Goal: Book appointment/travel/reservation

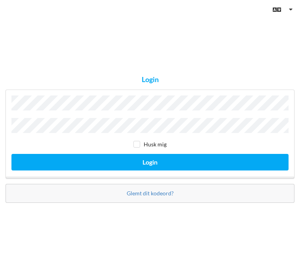
click at [150, 170] on button "Login" at bounding box center [149, 162] width 277 height 16
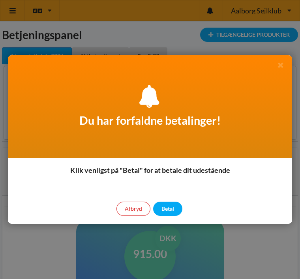
click at [170, 214] on div "Betal" at bounding box center [167, 209] width 29 height 14
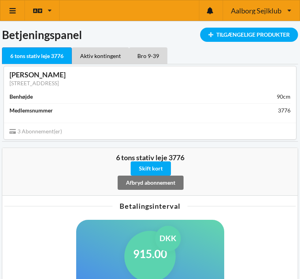
click at [154, 55] on div "Bro 9-39" at bounding box center [148, 55] width 38 height 17
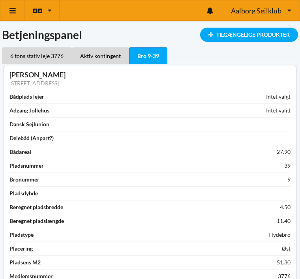
click at [12, 6] on link at bounding box center [12, 10] width 24 height 20
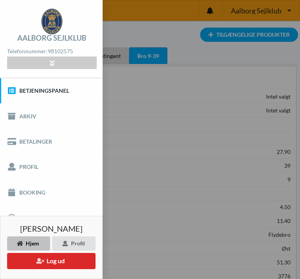
click at [41, 198] on link "Booking" at bounding box center [51, 192] width 103 height 25
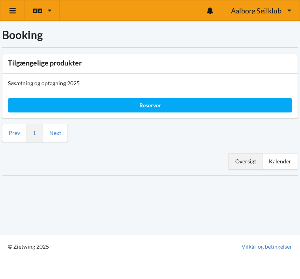
click at [162, 107] on div "Reserver" at bounding box center [150, 105] width 284 height 14
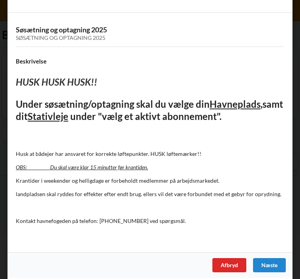
scroll to position [268, 0]
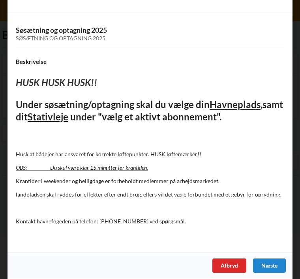
click at [270, 260] on div "Næste" at bounding box center [269, 266] width 33 height 14
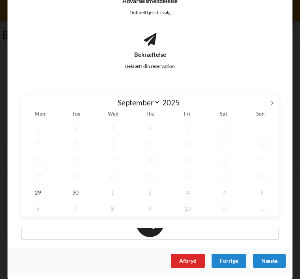
click at [272, 101] on icon at bounding box center [272, 103] width 6 height 6
select select "9"
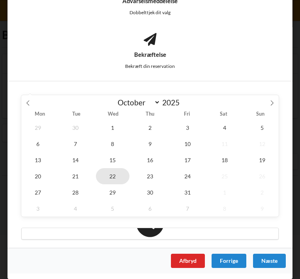
click at [114, 176] on span "22" at bounding box center [113, 176] width 34 height 16
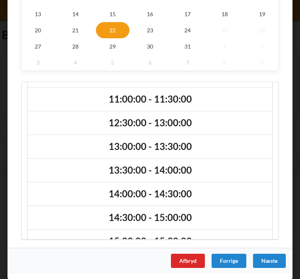
scroll to position [94, 0]
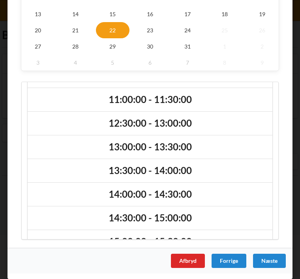
click at [191, 169] on h2 "13:30:00 - 14:00:00" at bounding box center [150, 171] width 234 height 12
click at [262, 168] on icon at bounding box center [265, 170] width 11 height 15
click at [254, 146] on h2 "13:00:00 - 13:30:00" at bounding box center [150, 147] width 234 height 12
click at [272, 260] on div "Næste" at bounding box center [269, 261] width 33 height 14
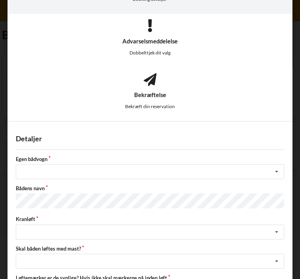
scroll to position [147, 0]
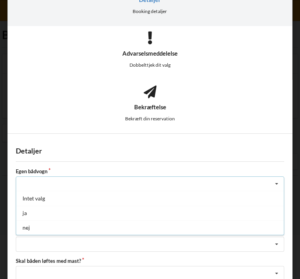
click at [29, 229] on div "nej" at bounding box center [150, 227] width 268 height 15
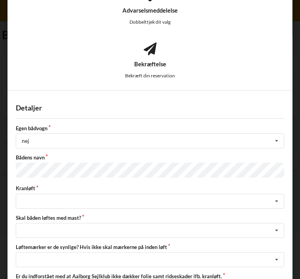
scroll to position [197, 0]
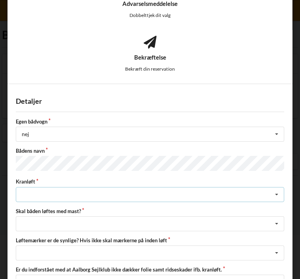
click at [276, 195] on icon at bounding box center [277, 194] width 12 height 15
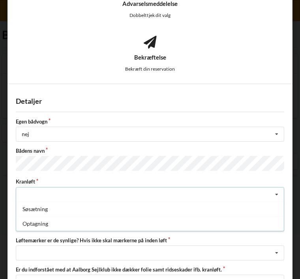
click at [51, 226] on div "Optagning" at bounding box center [150, 223] width 268 height 15
click at [148, 228] on div "Optagning" at bounding box center [150, 223] width 268 height 15
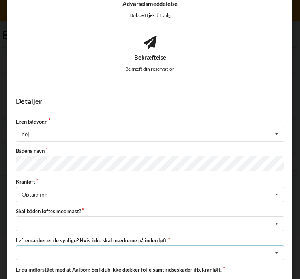
click at [186, 257] on div "Nej, jeg kontakter havnekontoret inden løft og får dem sat på Ja, mine mærker e…" at bounding box center [150, 252] width 268 height 15
click at [257, 208] on label "Skal båden løftes med mast?" at bounding box center [150, 211] width 268 height 7
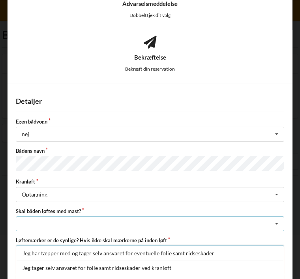
click at [279, 224] on icon at bounding box center [277, 224] width 12 height 15
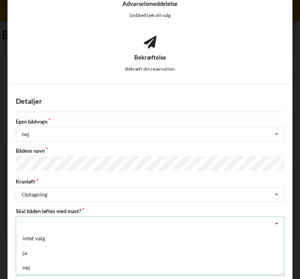
click at [28, 272] on div "nej" at bounding box center [150, 267] width 268 height 15
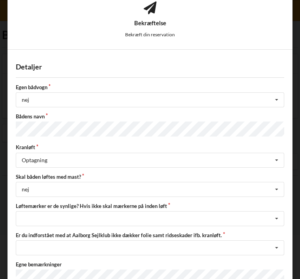
scroll to position [235, 0]
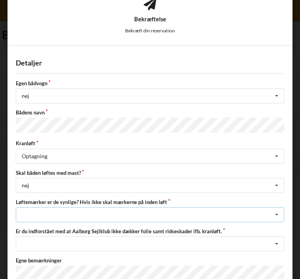
click at [279, 214] on icon at bounding box center [277, 215] width 12 height 15
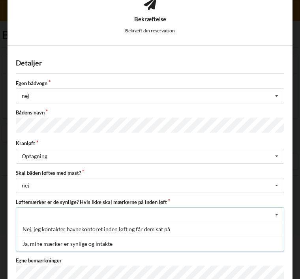
click at [73, 242] on div "Ja, mine mærker er synlige og intakte" at bounding box center [150, 243] width 268 height 15
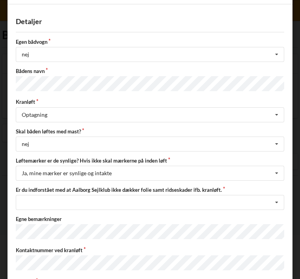
scroll to position [277, 0]
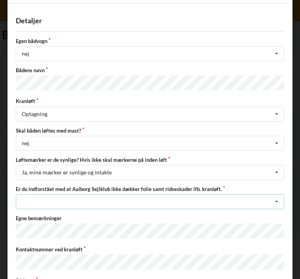
click at [282, 201] on icon at bounding box center [277, 202] width 12 height 15
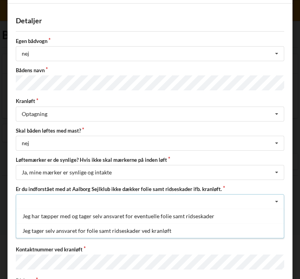
click at [117, 230] on div "Jeg tager selv ansvaret for folie samt ridseskader ved kranløft" at bounding box center [150, 230] width 268 height 15
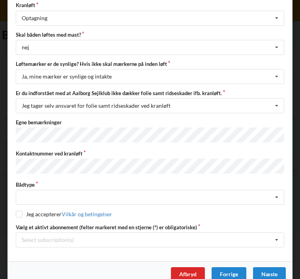
scroll to position [375, 0]
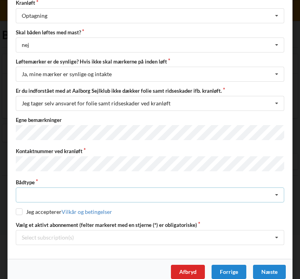
click at [277, 190] on icon at bounding box center [277, 195] width 12 height 15
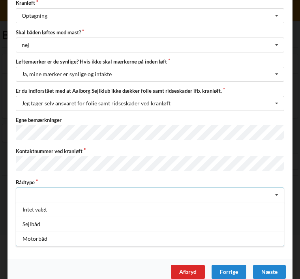
click at [43, 223] on div "Sejlbåd" at bounding box center [150, 224] width 268 height 15
click at [65, 205] on div "Sejlbåd" at bounding box center [150, 209] width 268 height 15
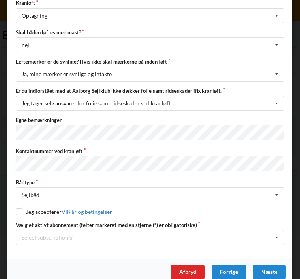
click at [19, 210] on input "checkbox" at bounding box center [19, 211] width 7 height 7
checkbox input "true"
click at [64, 237] on div "Select subscription(s) * 6 tons stativ leje 3776 Aktiv kontingent * Bro 9-39" at bounding box center [150, 237] width 268 height 15
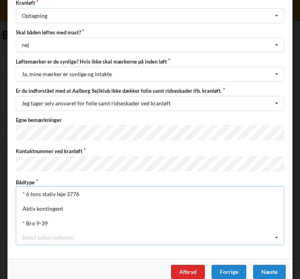
click at [61, 192] on div "* 6 tons stativ leje 3776" at bounding box center [150, 194] width 268 height 15
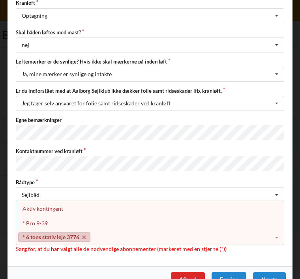
click at [70, 234] on link "* 6 tons stativ leje 3776" at bounding box center [54, 236] width 72 height 9
click at [60, 220] on div "* Bro 9-39" at bounding box center [150, 223] width 268 height 15
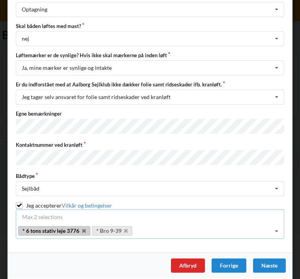
scroll to position [381, 0]
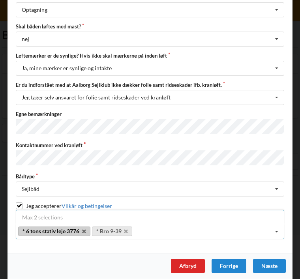
click at [269, 263] on div "Næste" at bounding box center [269, 266] width 33 height 14
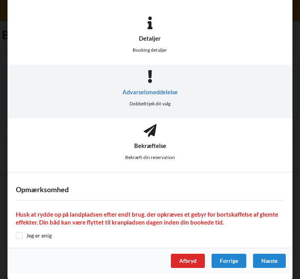
scroll to position [107, 0]
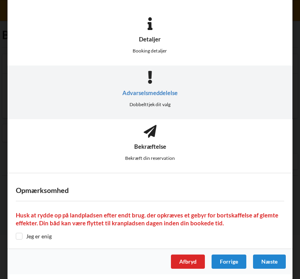
click at [20, 238] on input "checkbox" at bounding box center [19, 236] width 7 height 7
checkbox input "true"
click at [273, 261] on div "Næste" at bounding box center [269, 262] width 33 height 14
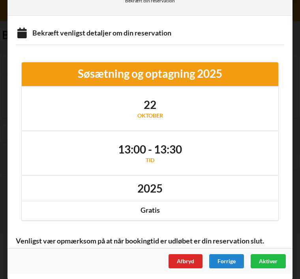
scroll to position [264, 0]
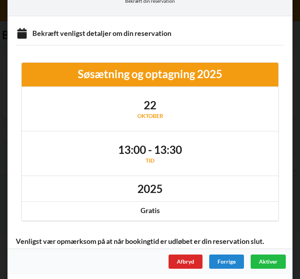
click at [270, 261] on span "Aktiver" at bounding box center [268, 261] width 19 height 7
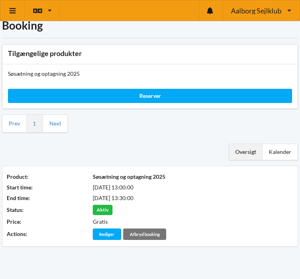
scroll to position [7, 0]
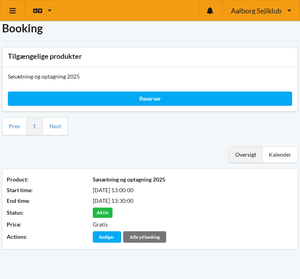
click at [281, 155] on div "Kalender" at bounding box center [279, 155] width 35 height 16
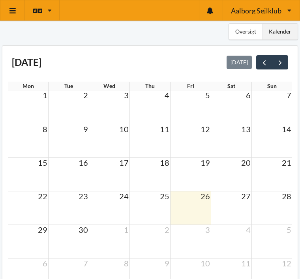
scroll to position [128, 0]
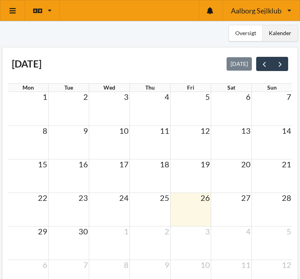
click at [284, 65] on span "next" at bounding box center [280, 64] width 8 height 8
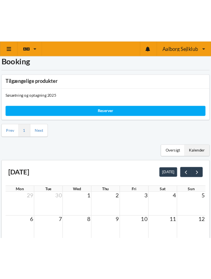
scroll to position [0, 0]
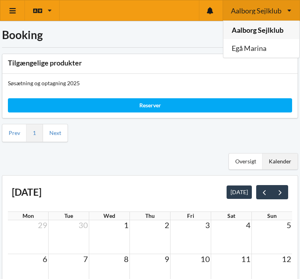
click at [176, 86] on div "Søsætning og optagning 2025" at bounding box center [149, 83] width 295 height 19
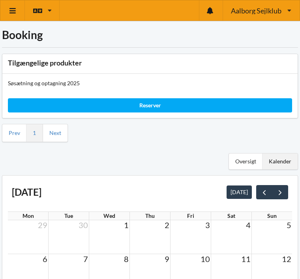
click at [15, 5] on link at bounding box center [12, 10] width 24 height 20
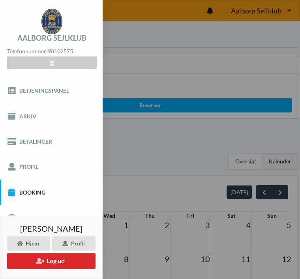
click at [56, 264] on button "Log ud" at bounding box center [51, 261] width 88 height 16
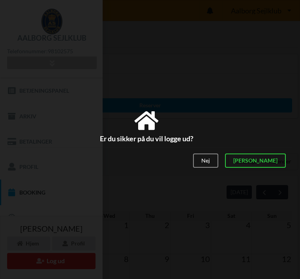
click at [274, 162] on div "[PERSON_NAME]" at bounding box center [255, 161] width 61 height 14
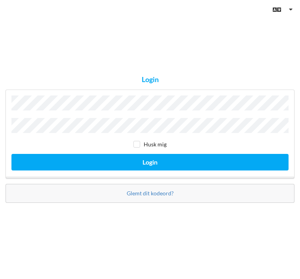
click at [150, 170] on button "Login" at bounding box center [149, 162] width 277 height 16
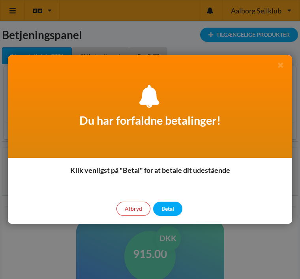
click at [171, 209] on div "Betal" at bounding box center [167, 209] width 29 height 14
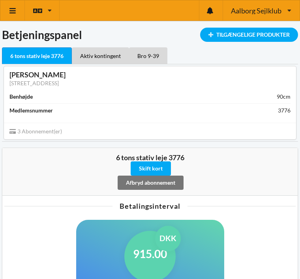
click at [107, 56] on div "Aktiv kontingent" at bounding box center [100, 55] width 57 height 17
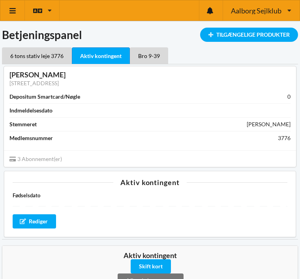
click at [148, 60] on div "Bro 9-39" at bounding box center [149, 55] width 38 height 17
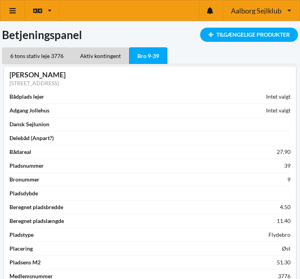
click at [13, 11] on icon at bounding box center [13, 10] width 8 height 7
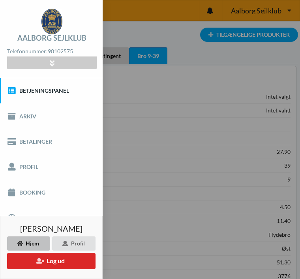
click at [36, 194] on link "Booking" at bounding box center [51, 192] width 103 height 25
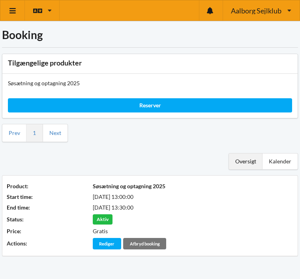
click at [9, 15] on link at bounding box center [12, 10] width 24 height 20
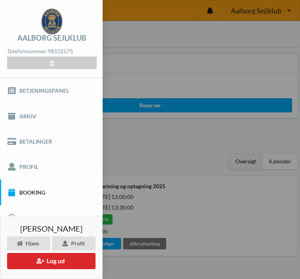
click at [63, 262] on button "Log ud" at bounding box center [51, 261] width 88 height 16
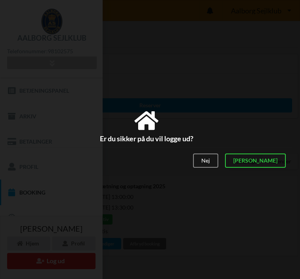
click at [278, 164] on div "[PERSON_NAME]" at bounding box center [255, 161] width 61 height 14
